Goal: Navigation & Orientation: Find specific page/section

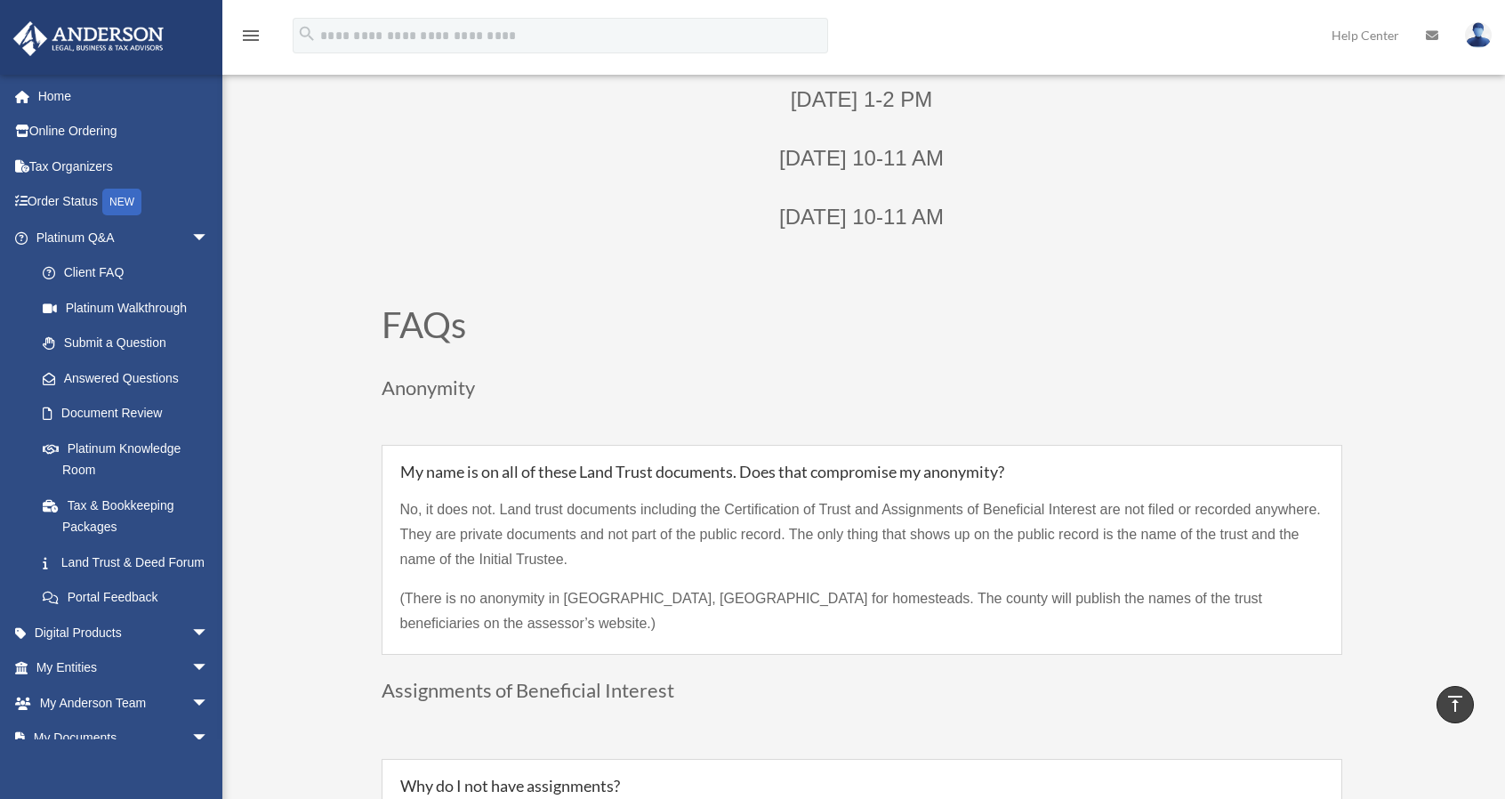
scroll to position [996, 0]
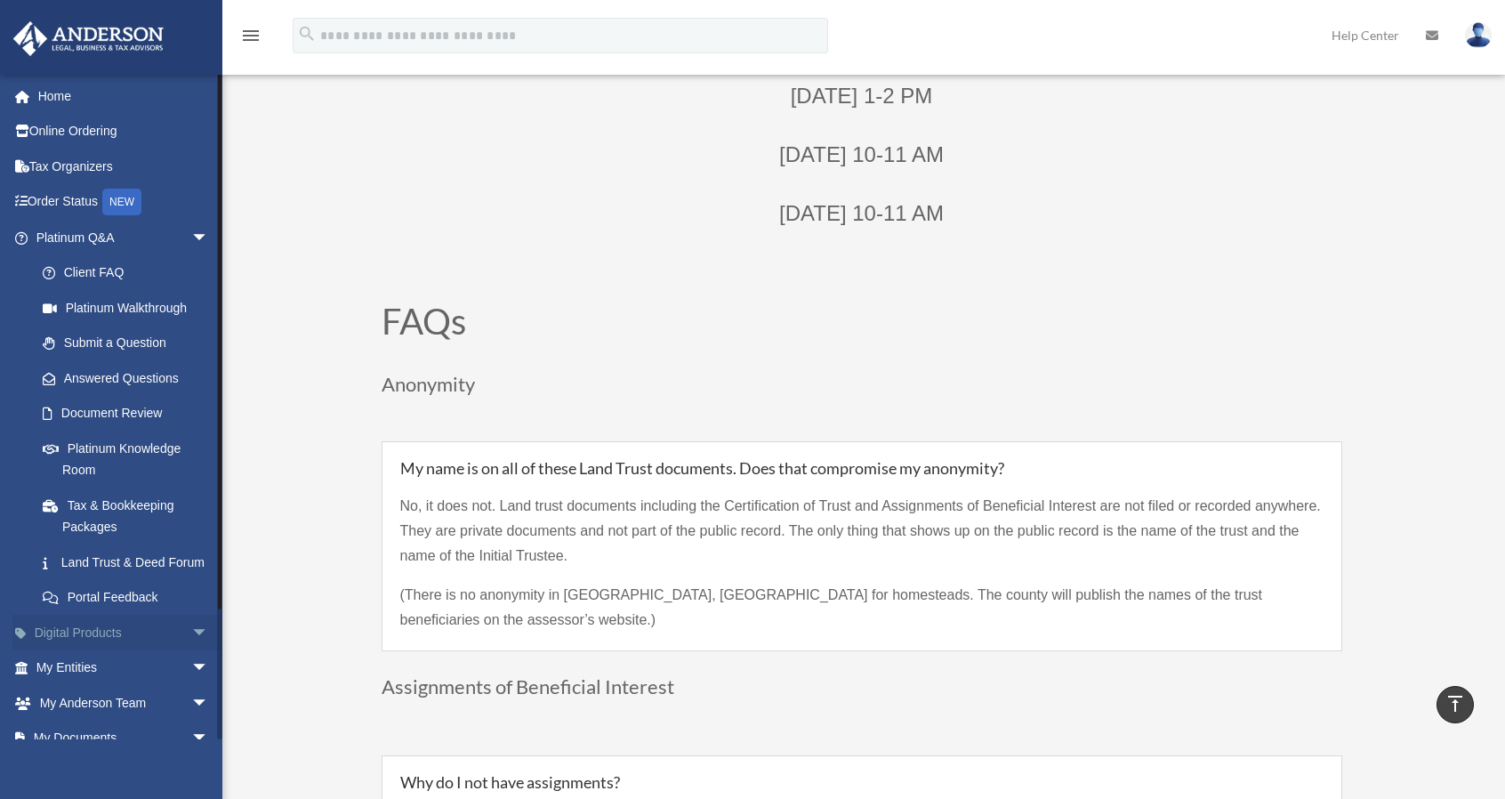
click at [108, 650] on link "Digital Products arrow_drop_down" at bounding box center [123, 633] width 223 height 36
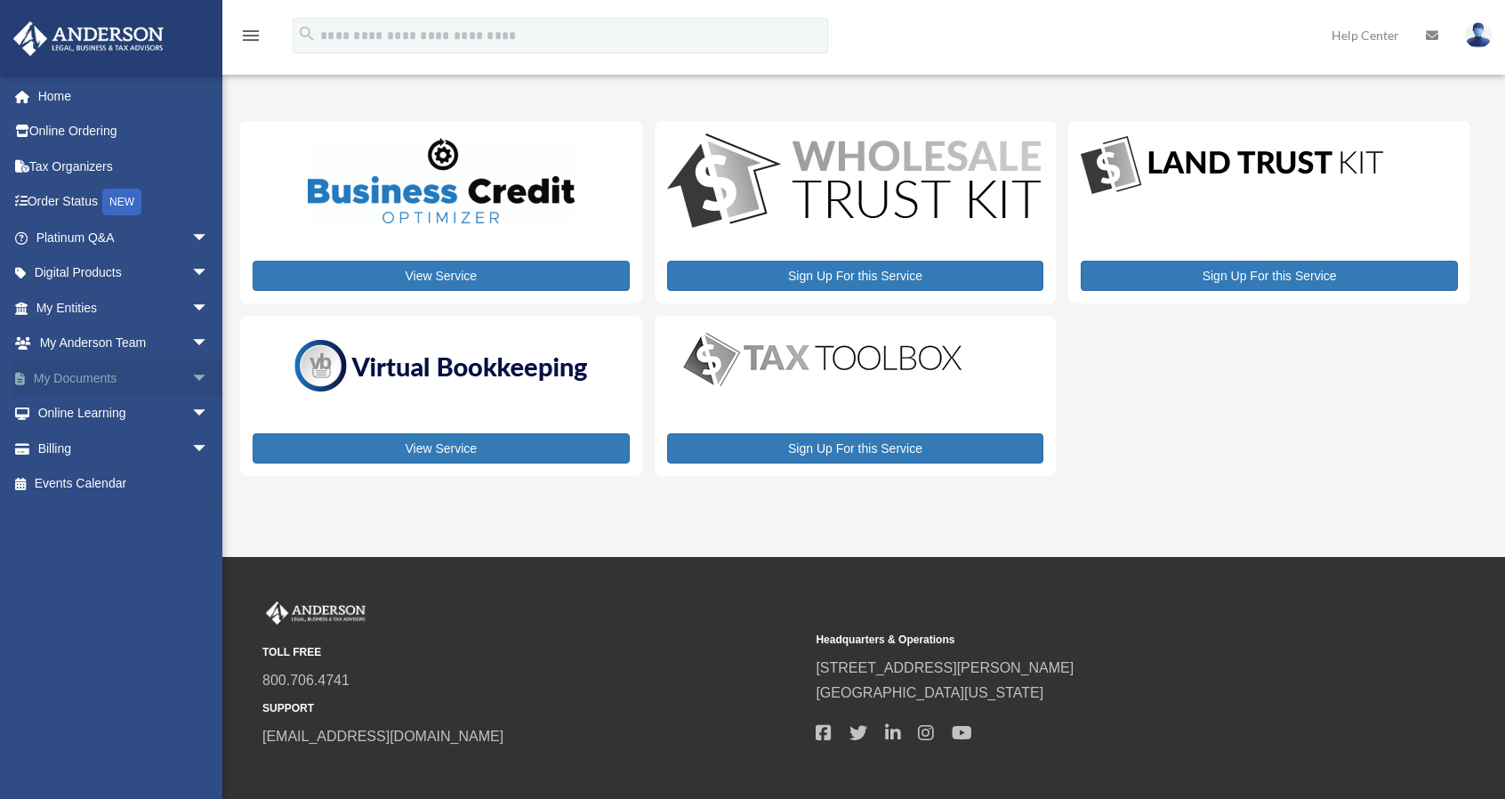
click at [96, 374] on link "My Documents arrow_drop_down" at bounding box center [123, 378] width 223 height 36
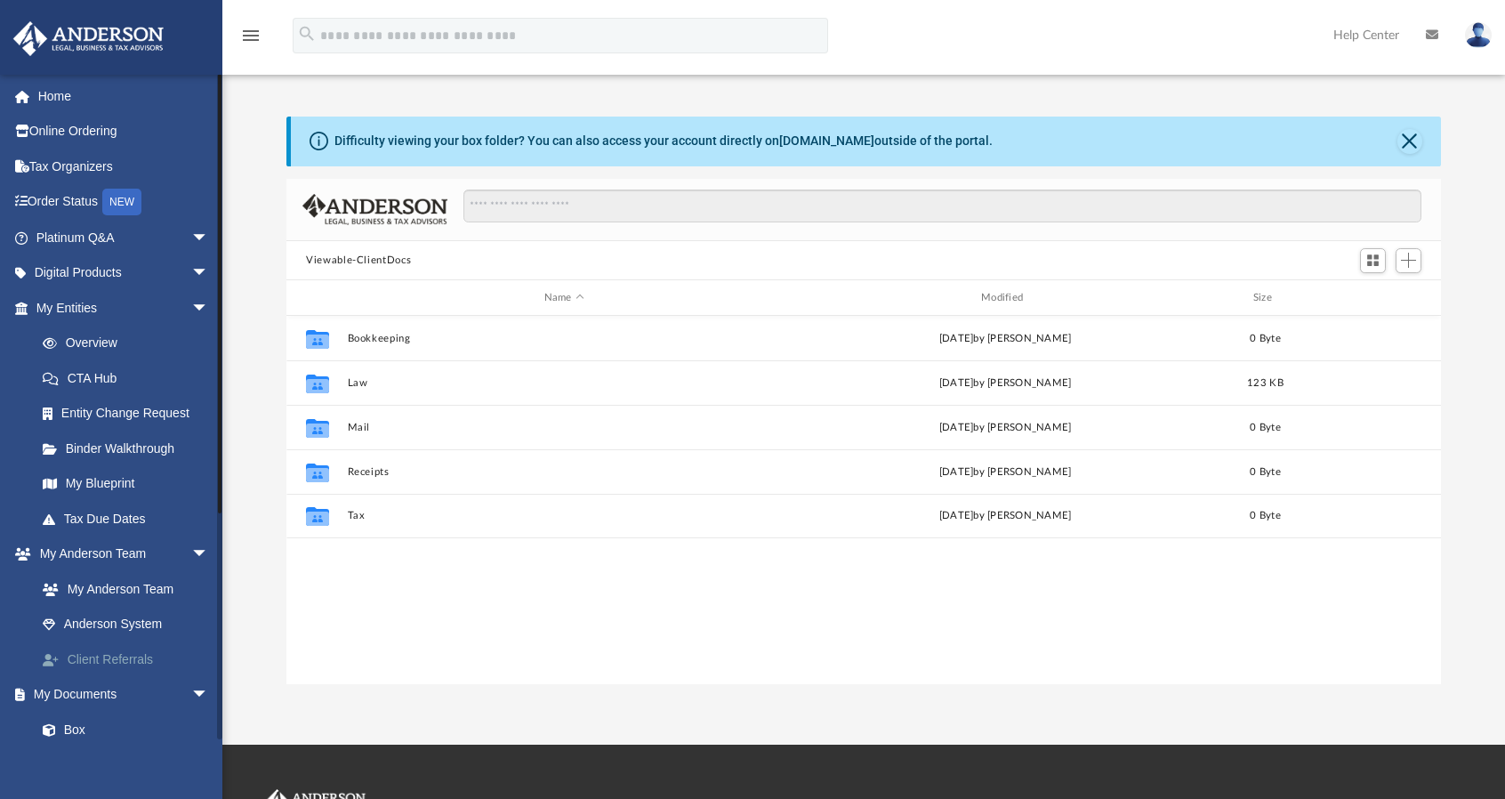
scroll to position [390, 1140]
click at [191, 235] on span "arrow_drop_down" at bounding box center [209, 238] width 36 height 36
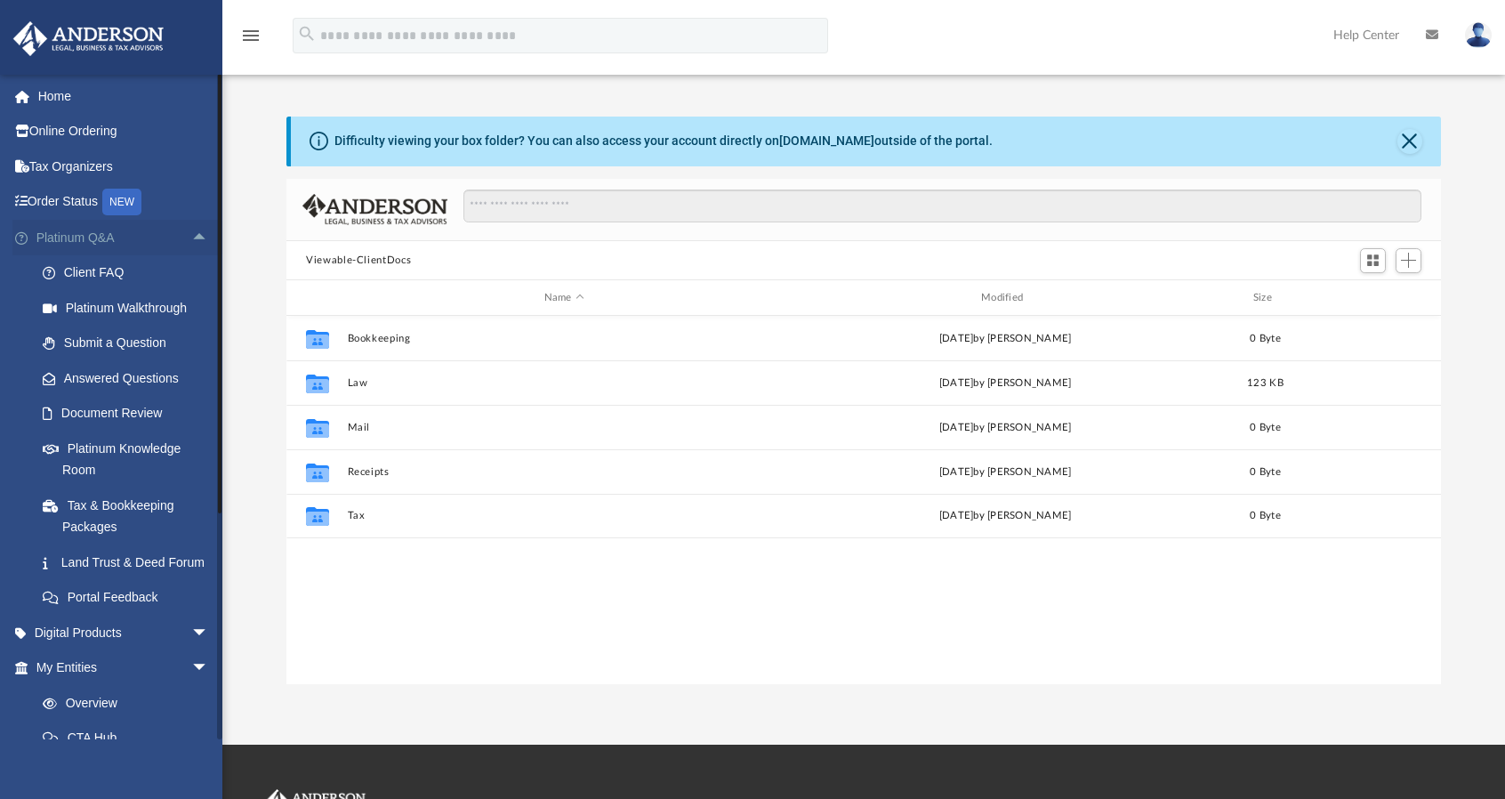
click at [191, 235] on span "arrow_drop_up" at bounding box center [209, 238] width 36 height 36
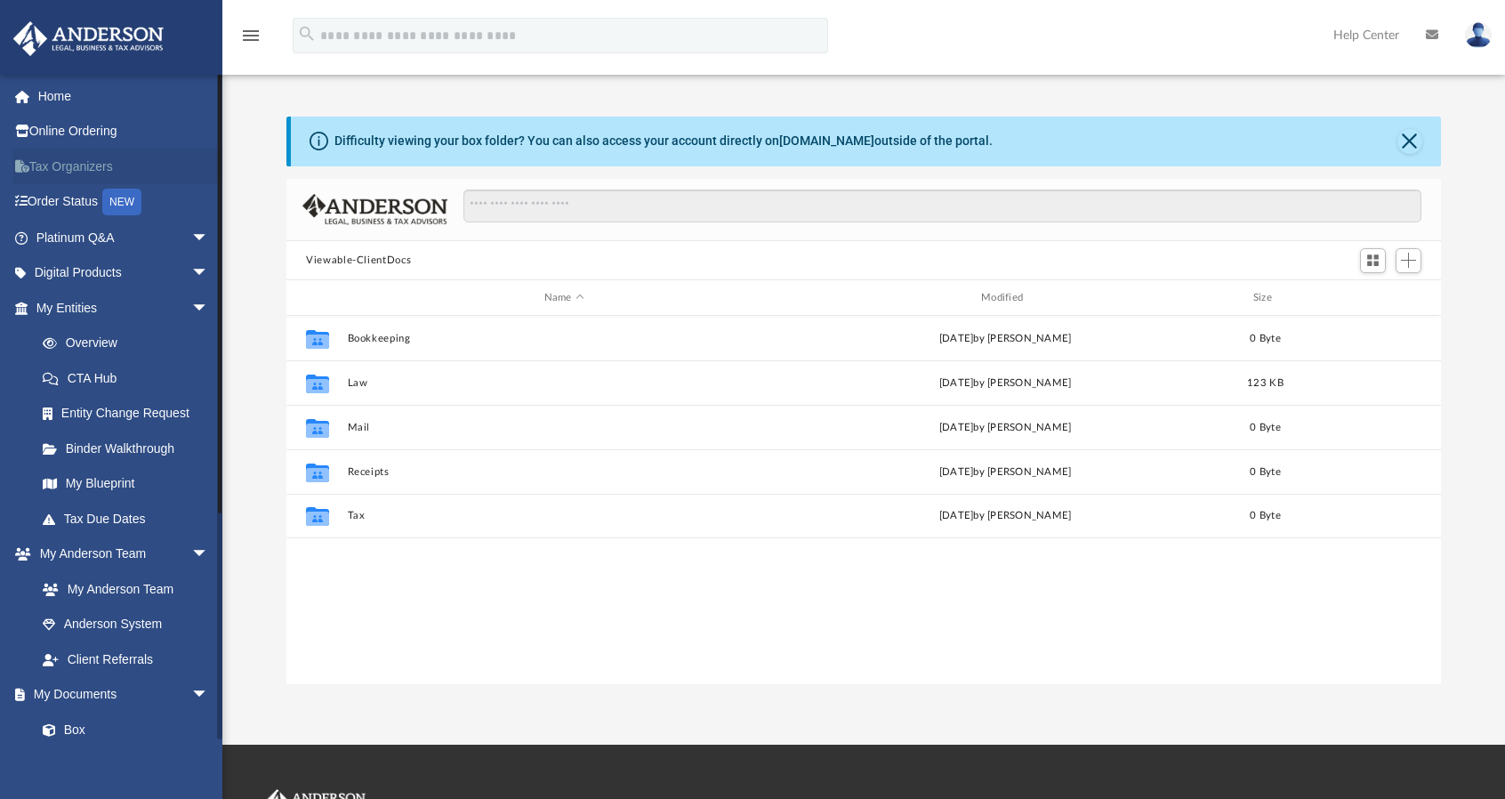
click at [141, 163] on link "Tax Organizers" at bounding box center [123, 167] width 223 height 36
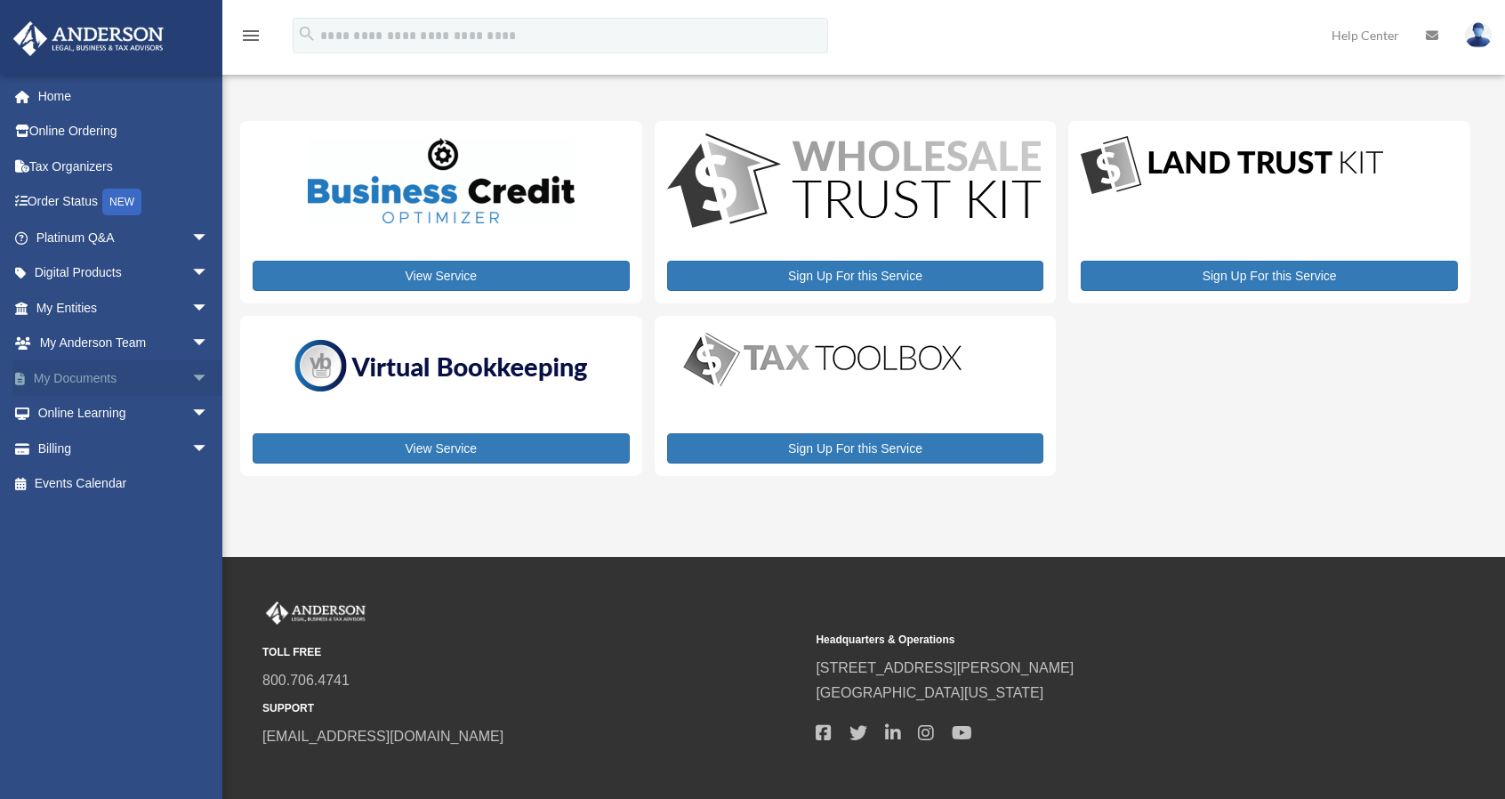
click at [92, 378] on link "My Documents arrow_drop_down" at bounding box center [123, 378] width 223 height 36
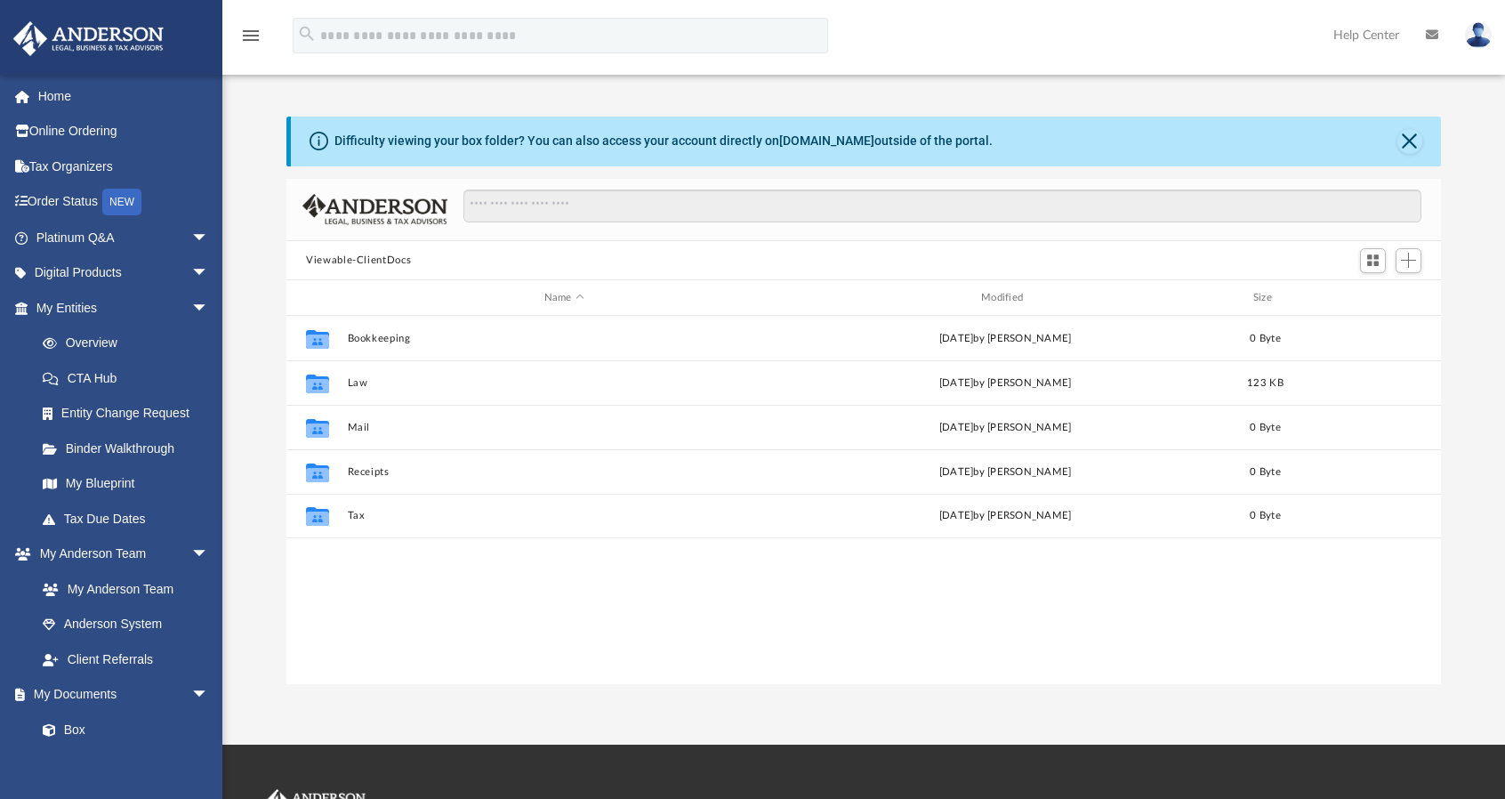
scroll to position [390, 1140]
click at [82, 728] on link "Box" at bounding box center [130, 730] width 211 height 36
click at [1408, 139] on button "Close" at bounding box center [1409, 141] width 25 height 25
